Goal: Task Accomplishment & Management: Complete application form

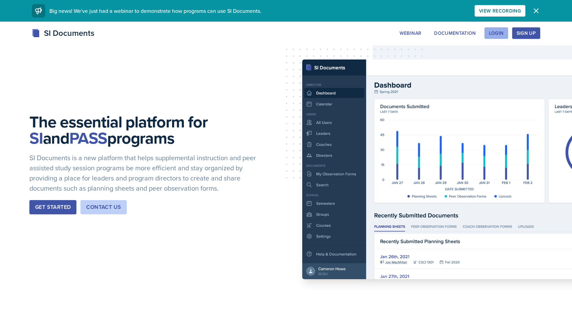
click at [498, 35] on div "Login" at bounding box center [496, 32] width 15 height 5
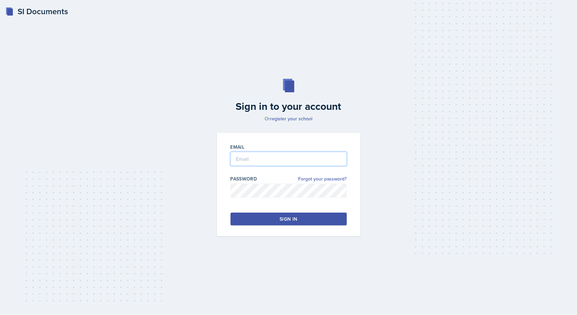
click at [290, 157] on input "email" at bounding box center [288, 159] width 116 height 14
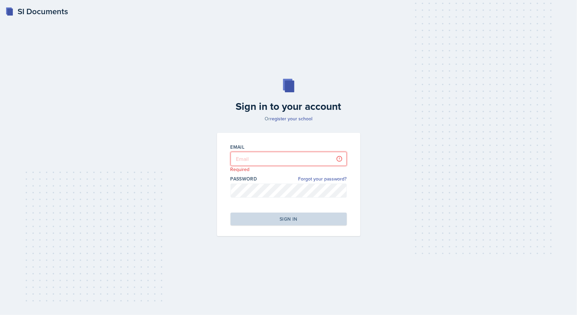
click at [261, 154] on input "email" at bounding box center [288, 159] width 116 height 14
type input "[EMAIL_ADDRESS][DOMAIN_NAME]"
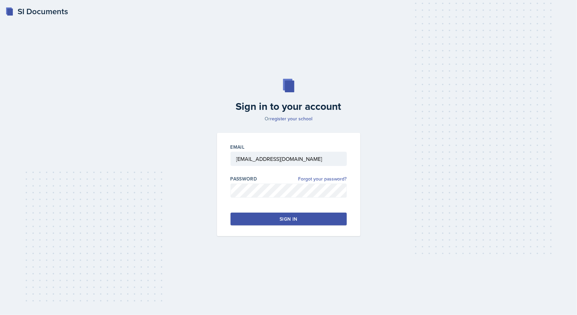
click at [272, 215] on button "Sign in" at bounding box center [288, 219] width 116 height 13
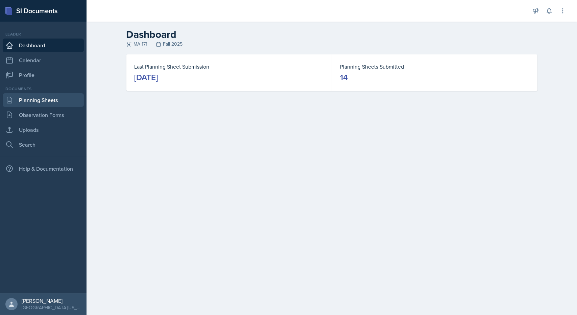
click at [47, 99] on link "Planning Sheets" at bounding box center [43, 100] width 81 height 14
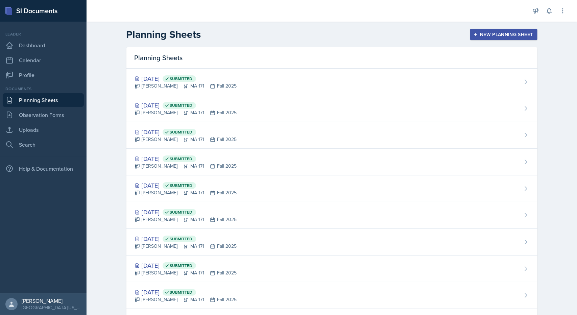
click at [494, 28] on div "Planning Sheets New Planning Sheet" at bounding box center [332, 34] width 433 height 12
click at [495, 30] on button "New Planning Sheet" at bounding box center [503, 34] width 67 height 11
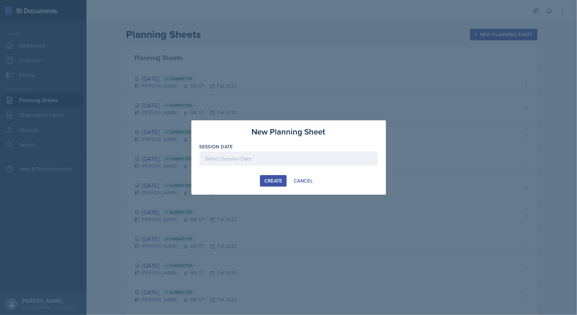
click at [256, 156] on div at bounding box center [288, 158] width 178 height 14
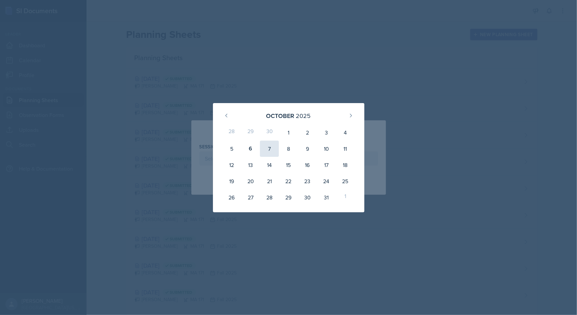
click at [267, 150] on div "7" at bounding box center [269, 149] width 19 height 16
type input "[DATE]"
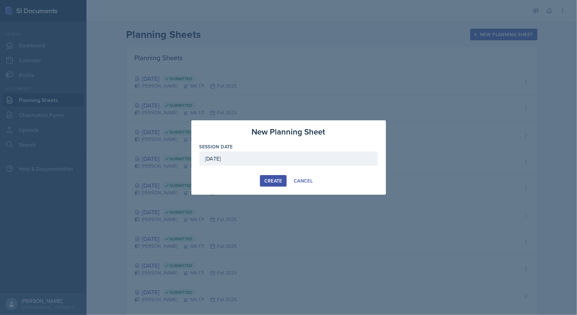
click at [265, 178] on div "Create" at bounding box center [273, 180] width 18 height 5
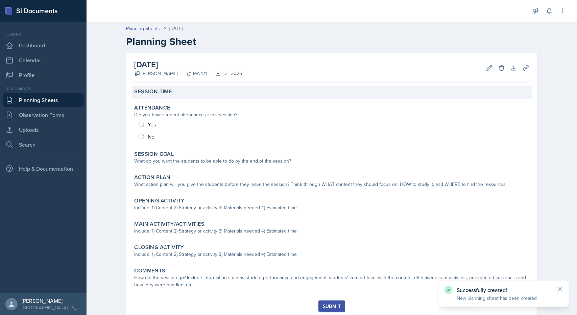
click at [169, 94] on div "Session Time" at bounding box center [331, 91] width 395 height 7
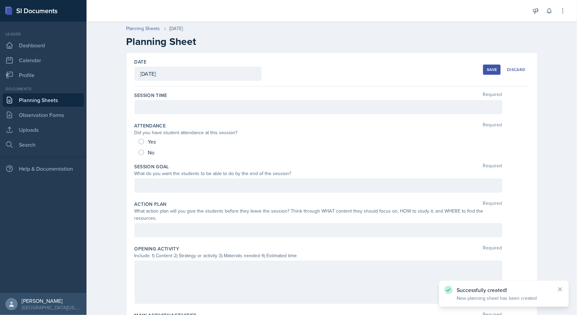
click at [181, 98] on div "Session Time Required" at bounding box center [331, 95] width 395 height 7
click at [181, 100] on div at bounding box center [318, 107] width 368 height 14
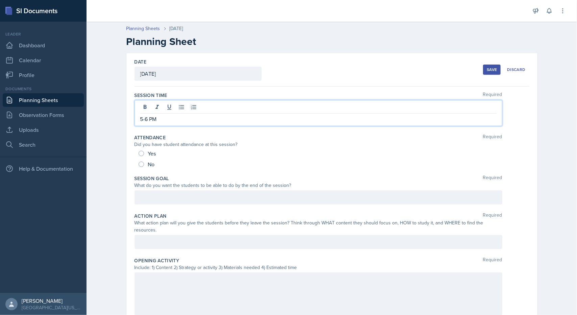
click at [157, 195] on div at bounding box center [318, 197] width 368 height 14
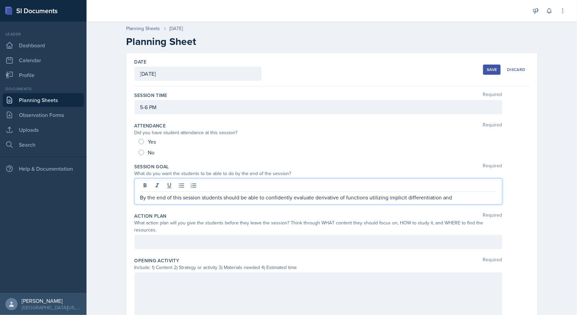
drag, startPoint x: 454, startPoint y: 197, endPoint x: 366, endPoint y: 197, distance: 88.2
click at [366, 197] on p "By the end of this session students should be able to confidently evaluate deri…" at bounding box center [318, 197] width 356 height 8
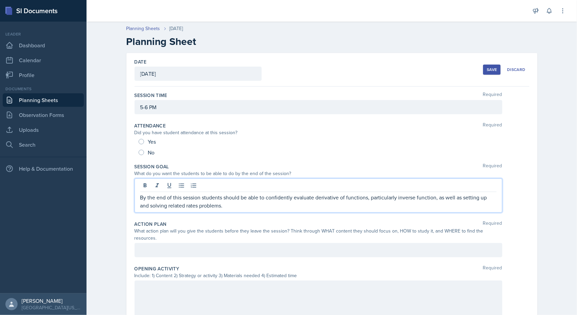
click at [295, 245] on div at bounding box center [318, 250] width 368 height 14
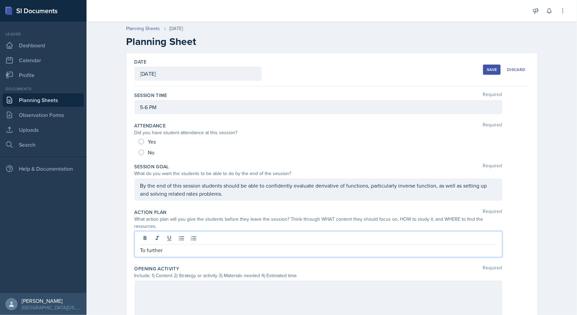
click at [36, 98] on link "Planning Sheets" at bounding box center [43, 100] width 81 height 14
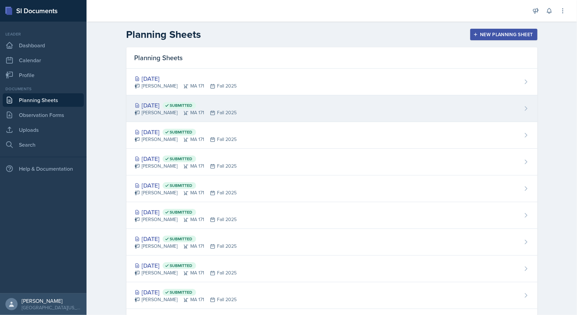
click at [158, 103] on div "[DATE] Submitted" at bounding box center [185, 105] width 102 height 9
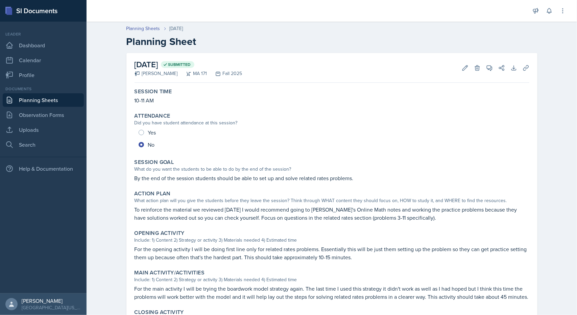
click at [176, 206] on p "To reinforce the material we reviewed [DATE] I would recommend going to [PERSON…" at bounding box center [331, 213] width 395 height 16
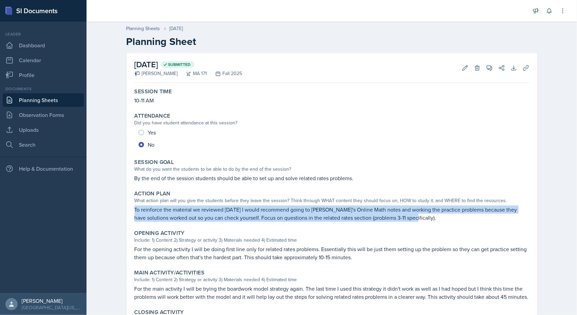
drag, startPoint x: 132, startPoint y: 208, endPoint x: 401, endPoint y: 221, distance: 268.9
click at [401, 221] on div "Action Plan What action plan will you give the students before they leave the s…" at bounding box center [332, 206] width 400 height 37
copy p "To reinforce the material we reviewed [DATE] I would recommend going to [PERSON…"
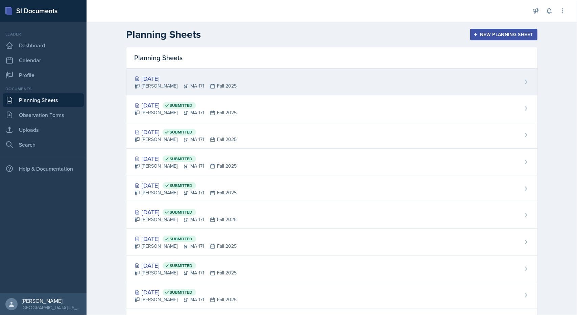
click at [168, 75] on div "[DATE]" at bounding box center [185, 78] width 102 height 9
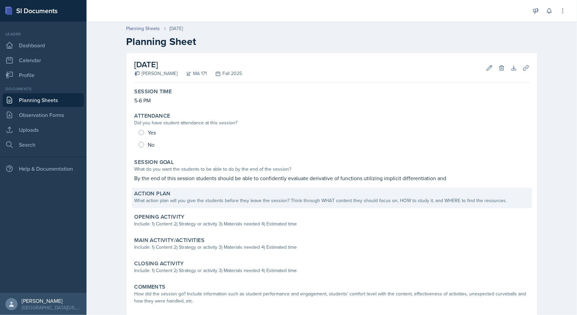
click at [200, 197] on div "What action plan will you give the students before they leave the session? Thin…" at bounding box center [331, 200] width 395 height 7
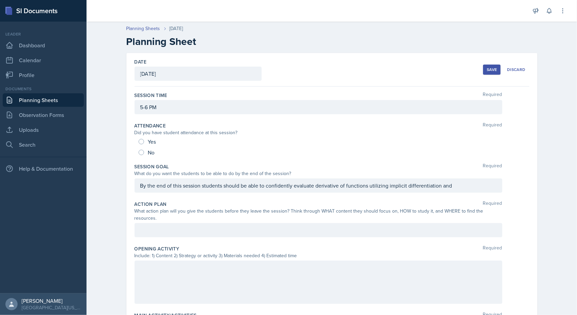
click at [191, 223] on div at bounding box center [318, 230] width 368 height 14
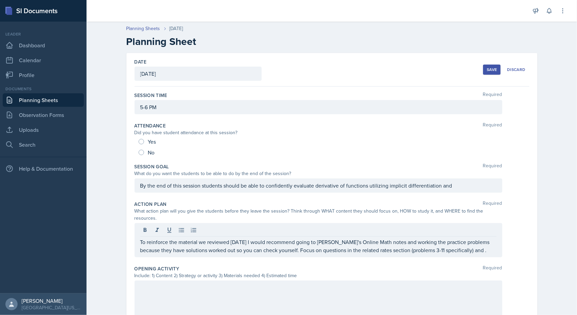
click at [449, 243] on p "To reinforce the material we reviewed [DATE] I would recommend going to [PERSON…" at bounding box center [318, 246] width 356 height 16
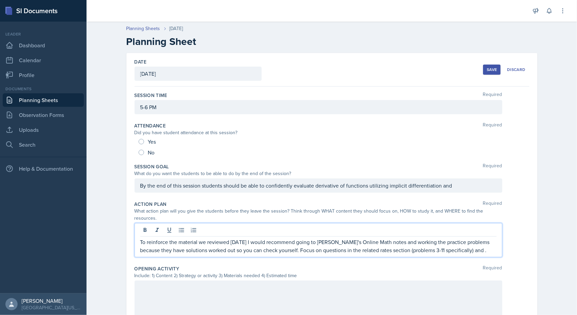
click at [451, 242] on p "To reinforce the material we reviewed [DATE] I would recommend going to [PERSON…" at bounding box center [318, 246] width 356 height 16
click at [450, 242] on p "To reinforce the material we reviewed [DATE] I would recommend going to [PERSON…" at bounding box center [318, 246] width 356 height 16
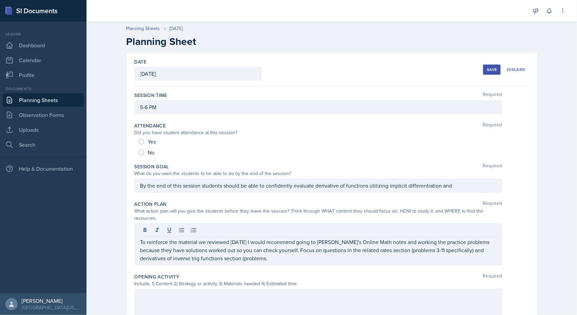
click at [231, 251] on p "To reinforce the material we reviewed [DATE] I would recommend going to [PERSON…" at bounding box center [318, 250] width 356 height 24
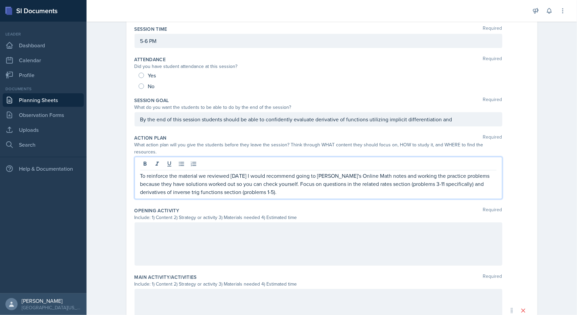
scroll to position [68, 0]
click at [218, 221] on div at bounding box center [318, 242] width 368 height 43
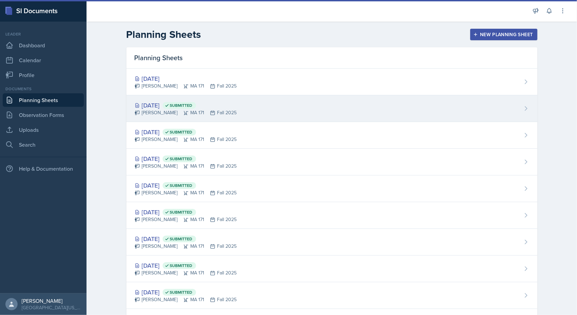
click at [146, 104] on div "[DATE] Submitted" at bounding box center [185, 105] width 102 height 9
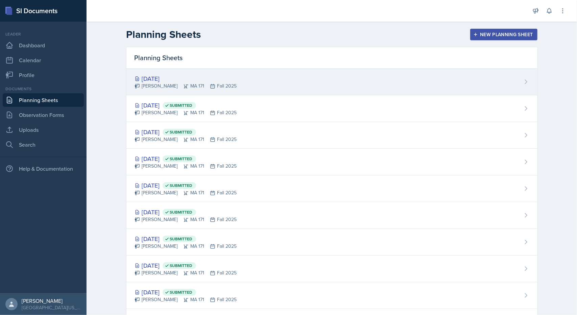
click at [143, 76] on div "[DATE]" at bounding box center [185, 78] width 102 height 9
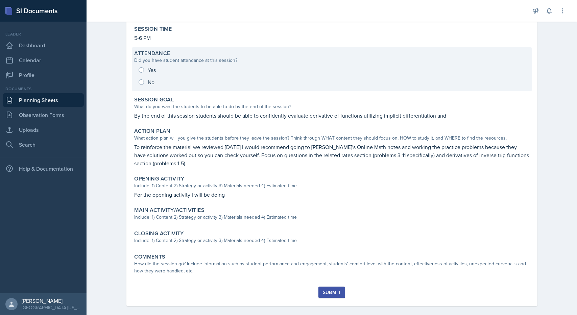
scroll to position [68, 0]
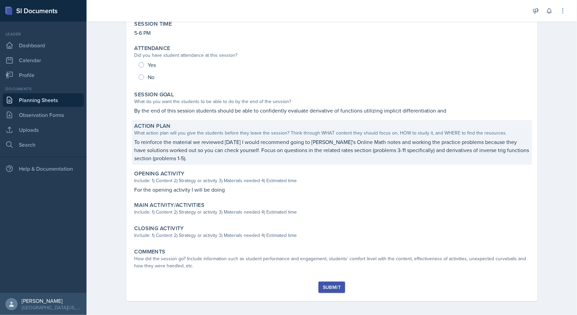
click at [203, 154] on p "To reinforce the material we reviewed [DATE] I would recommend going to [PERSON…" at bounding box center [331, 150] width 395 height 24
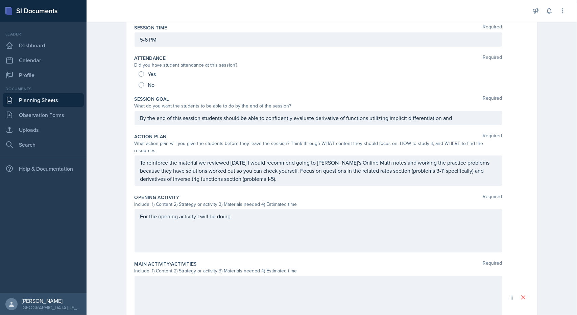
click at [232, 209] on div "For the opening activity I will be doing" at bounding box center [318, 230] width 368 height 43
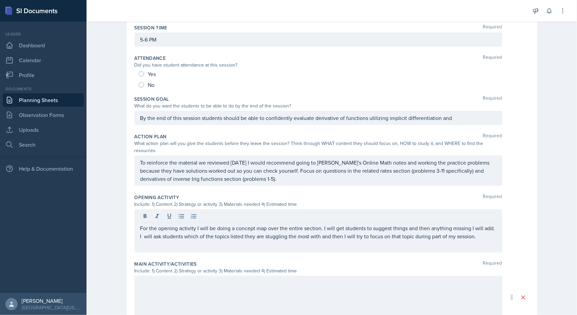
drag, startPoint x: 270, startPoint y: 233, endPoint x: 266, endPoint y: 229, distance: 5.8
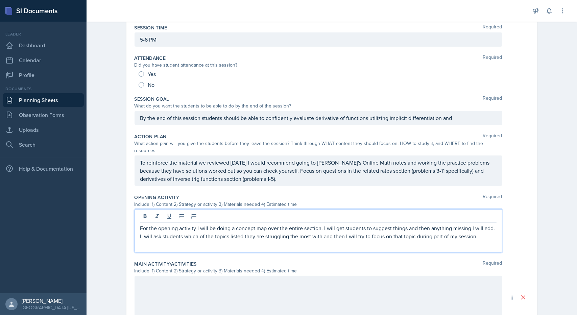
click at [483, 230] on p "For the opening activity I will be doing a concept map over the entire section.…" at bounding box center [318, 232] width 356 height 16
click at [474, 229] on p "For the opening activity I will be doing a concept map over the entire section.…" at bounding box center [318, 232] width 356 height 16
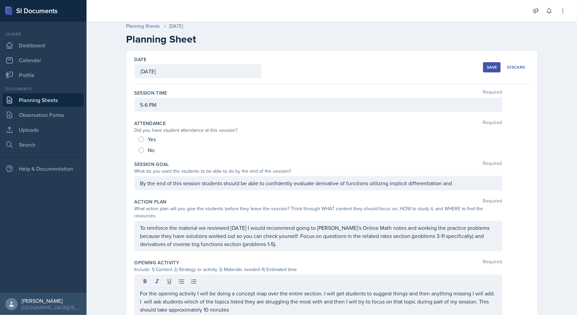
scroll to position [0, 0]
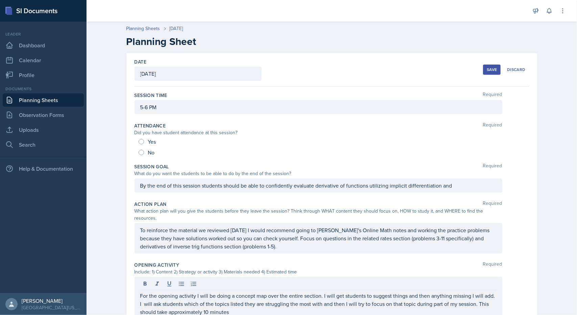
click at [483, 69] on button "Save" at bounding box center [492, 70] width 18 height 10
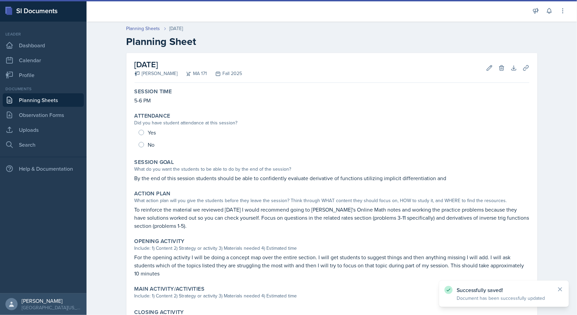
click at [61, 103] on link "Planning Sheets" at bounding box center [43, 100] width 81 height 14
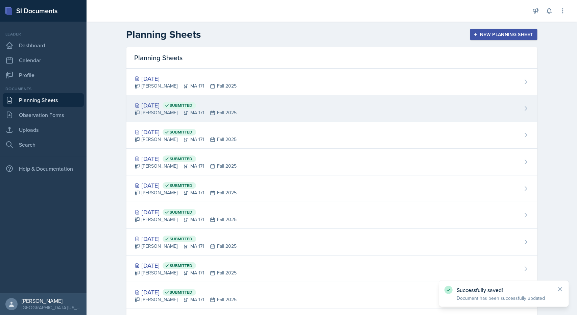
click at [159, 104] on div "[DATE] Submitted" at bounding box center [185, 105] width 102 height 9
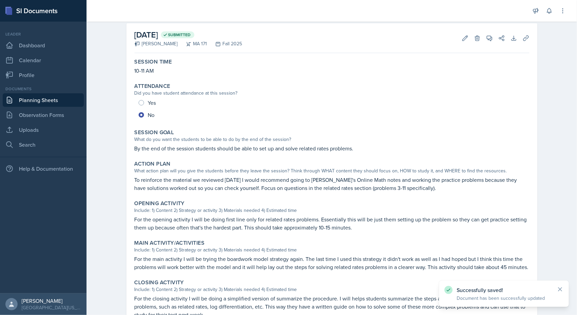
scroll to position [34, 0]
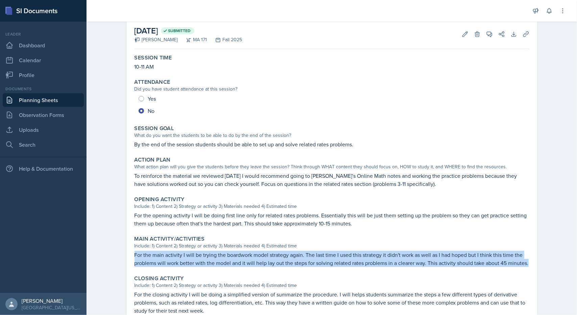
drag, startPoint x: 132, startPoint y: 254, endPoint x: 526, endPoint y: 264, distance: 394.8
click at [526, 264] on div "Main Activity/Activities Include: 1) Content 2) Strategy or activity 3) Materia…" at bounding box center [332, 251] width 400 height 37
copy p "For the main activity I will be trying the boardwork model strategy again. The …"
click at [51, 103] on link "Planning Sheets" at bounding box center [43, 100] width 81 height 14
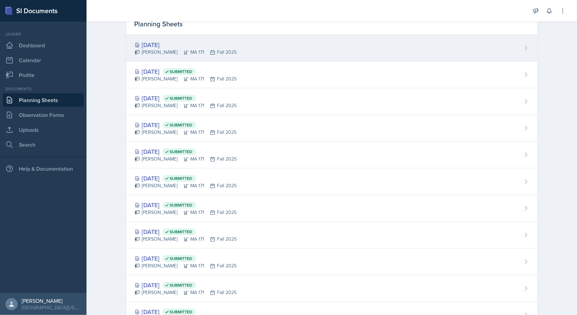
click at [156, 46] on div "[DATE]" at bounding box center [185, 44] width 102 height 9
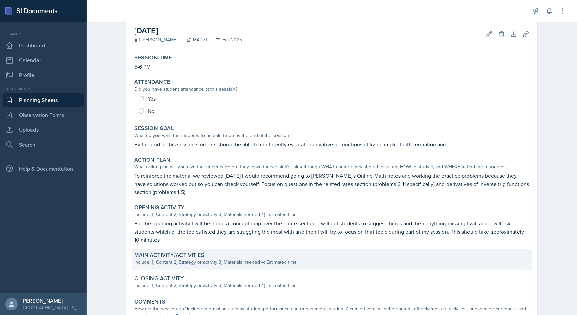
click at [187, 257] on label "Main Activity/Activities" at bounding box center [169, 255] width 70 height 7
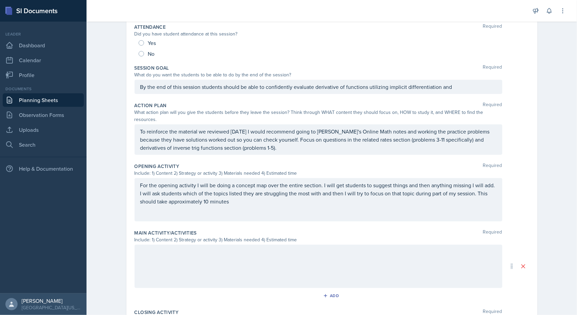
click at [170, 256] on div at bounding box center [318, 266] width 368 height 43
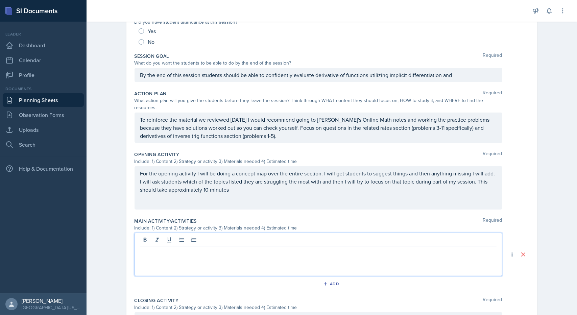
paste div
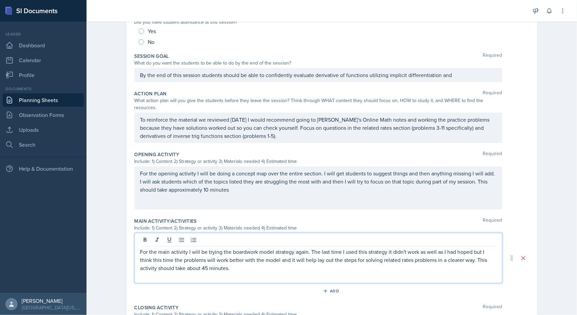
click at [305, 248] on p "For the main activity I will be trying the boardwork model strategy again. The …" at bounding box center [318, 260] width 356 height 24
click at [359, 248] on p "For the main activity I will be trying the boardwork model strategy again since…" at bounding box center [318, 260] width 356 height 24
click at [197, 258] on p "For the main activity I will be trying the boardwork model strategy again since…" at bounding box center [318, 260] width 356 height 24
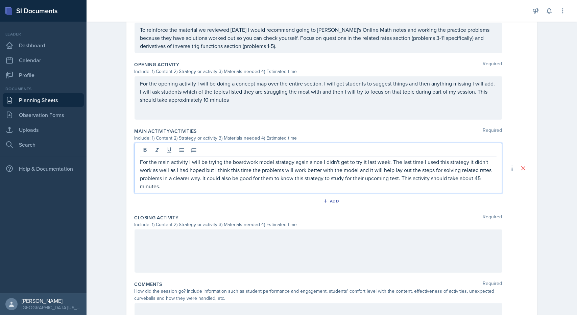
click at [209, 262] on div at bounding box center [318, 250] width 368 height 43
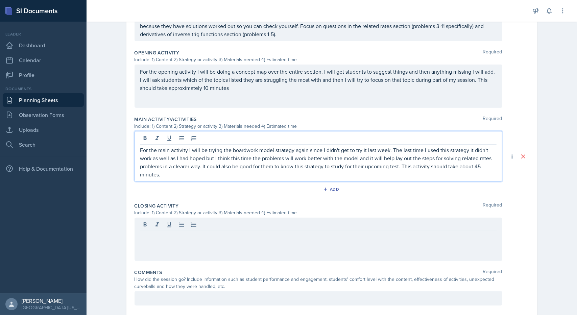
scroll to position [219, 0]
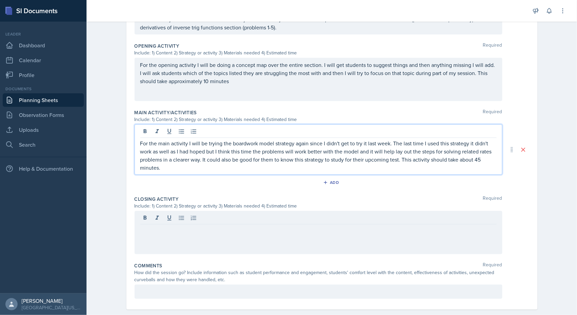
click at [480, 143] on p "For the main activity I will be trying the boardwork model strategy again since…" at bounding box center [318, 155] width 356 height 32
click at [477, 151] on p "For the main activity I will be trying the boardwork model strategy again since…" at bounding box center [318, 155] width 356 height 32
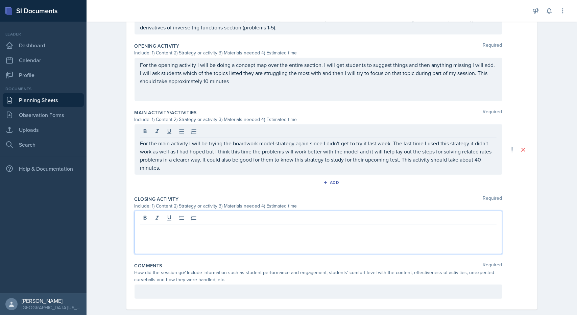
click at [430, 211] on div at bounding box center [318, 232] width 368 height 43
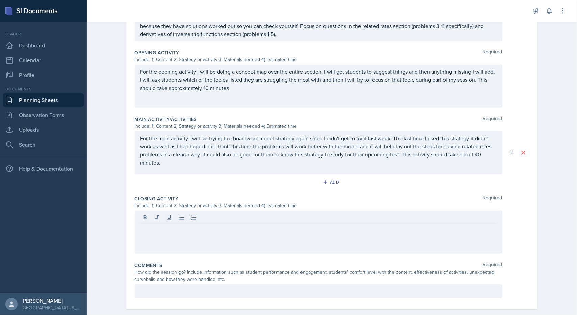
click at [353, 246] on div "Closing Activity Required Include: 1) Content 2) Strategy or activity 3) Materi…" at bounding box center [331, 226] width 395 height 67
click at [341, 238] on div at bounding box center [318, 232] width 368 height 43
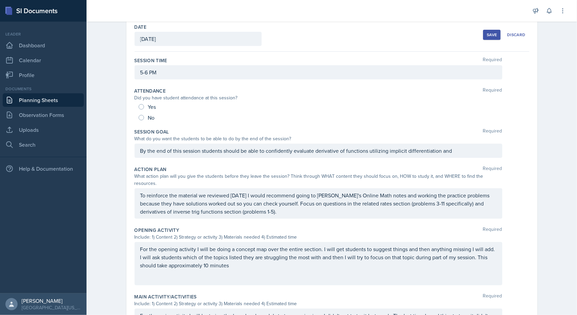
scroll to position [0, 0]
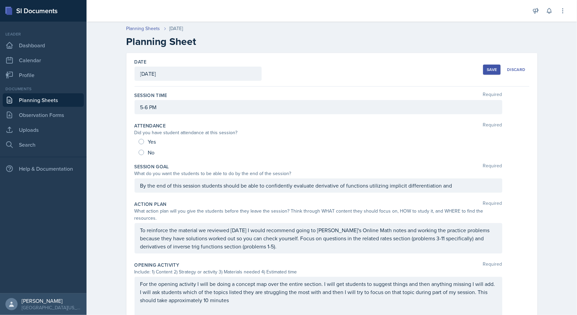
click at [488, 65] on button "Save" at bounding box center [492, 70] width 18 height 10
